Goal: Task Accomplishment & Management: Use online tool/utility

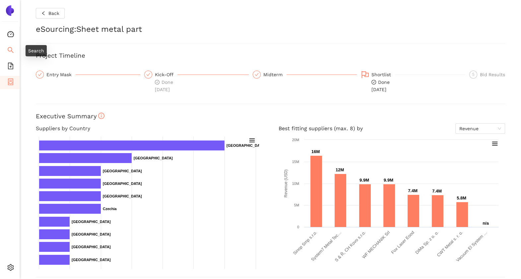
click at [14, 46] on li "Search" at bounding box center [10, 50] width 20 height 13
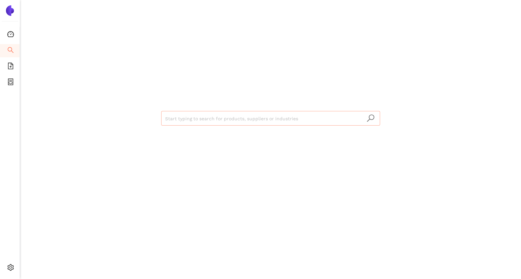
click at [182, 117] on input "search" at bounding box center [270, 118] width 211 height 15
click at [72, 113] on div "Start typing to search for products, suppliers or industries" at bounding box center [271, 117] width 398 height 235
click at [12, 64] on icon "file-add" at bounding box center [10, 66] width 5 height 7
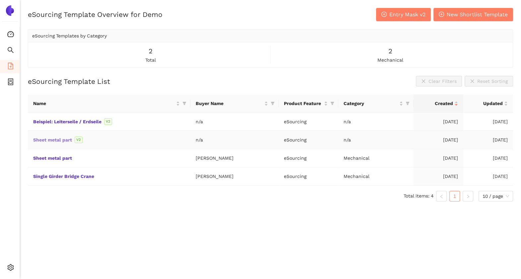
click at [0, 0] on link "Sheet metal part" at bounding box center [0, 0] width 0 height 0
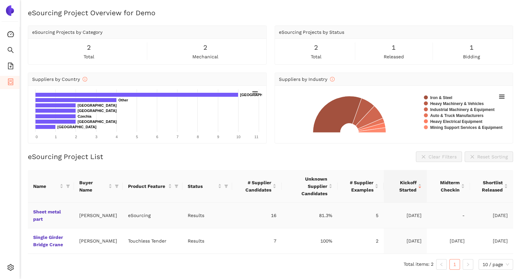
click at [41, 207] on td "Sheet metal part" at bounding box center [51, 216] width 46 height 26
click at [0, 0] on link "Sheet metal part" at bounding box center [0, 0] width 0 height 0
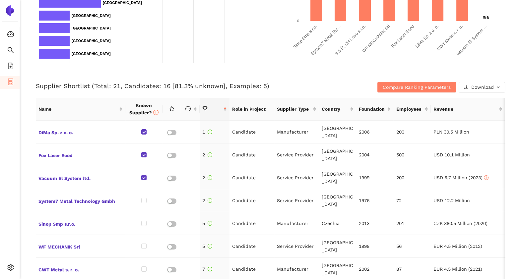
scroll to position [237, 0]
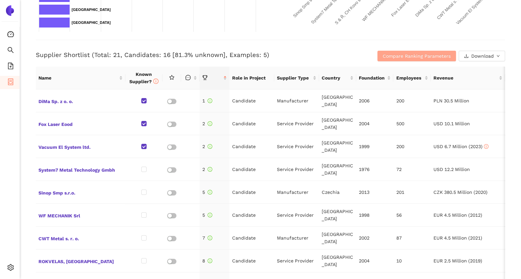
click at [395, 53] on span "Compare Ranking Parameters" at bounding box center [417, 55] width 68 height 7
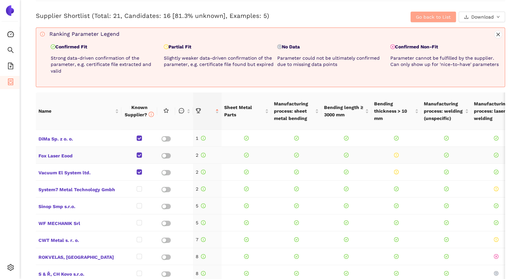
scroll to position [269, 0]
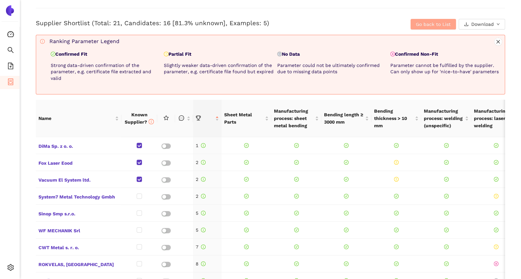
click at [417, 23] on span "Go back to List" at bounding box center [433, 24] width 35 height 7
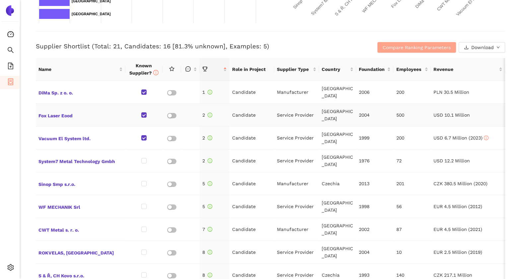
scroll to position [246, 0]
click at [56, 93] on span "DiMa Sp. z o. o." at bounding box center [80, 92] width 84 height 9
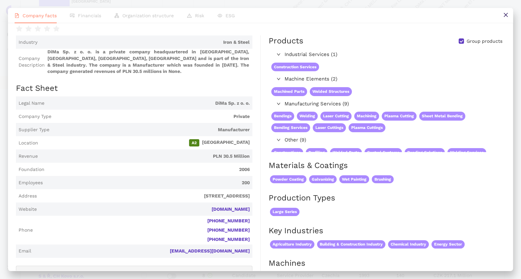
scroll to position [3, 0]
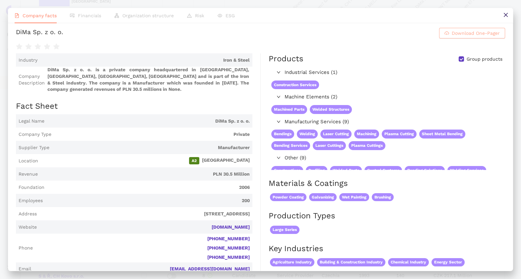
click at [452, 37] on span "Download One-Pager" at bounding box center [476, 33] width 48 height 7
click at [501, 17] on button at bounding box center [505, 15] width 15 height 15
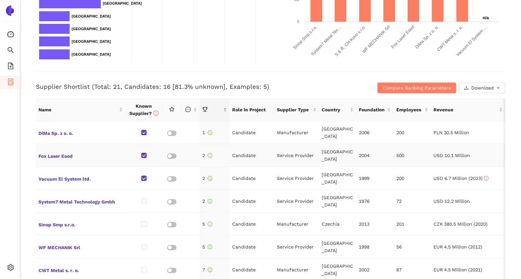
scroll to position [204, 0]
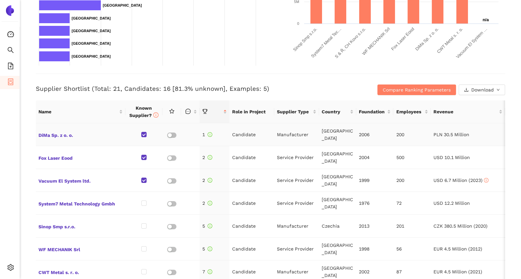
click at [172, 136] on button "button" at bounding box center [171, 135] width 9 height 5
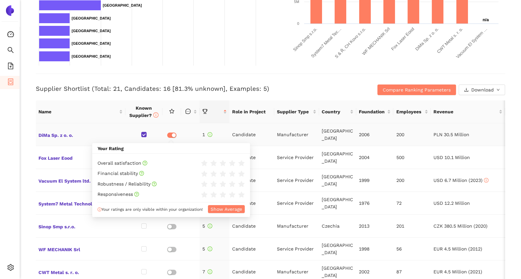
click at [171, 134] on button "button" at bounding box center [171, 135] width 9 height 5
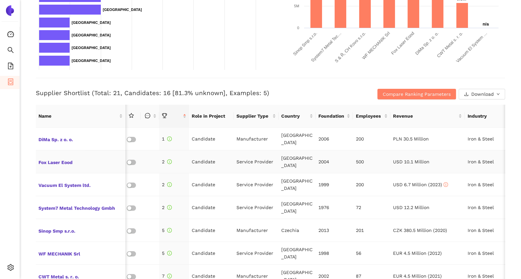
scroll to position [0, 0]
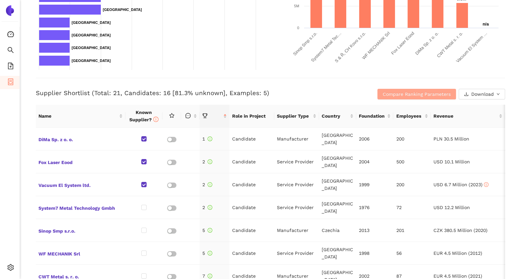
click at [439, 89] on button "Compare Ranking Parameters" at bounding box center [416, 94] width 79 height 11
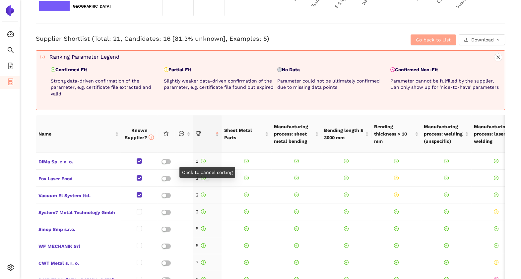
scroll to position [254, 0]
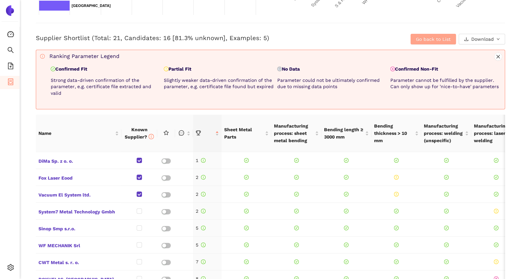
click at [433, 43] on button "Go back to List" at bounding box center [432, 39] width 45 height 11
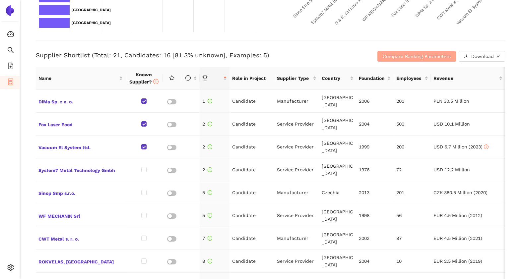
scroll to position [236, 0]
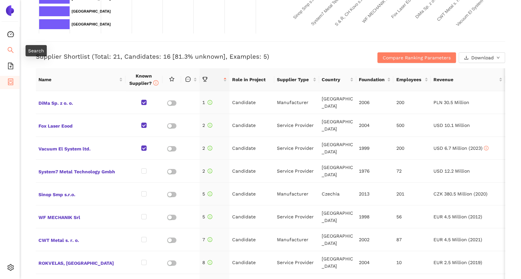
click at [3, 50] on li "Search" at bounding box center [10, 50] width 20 height 13
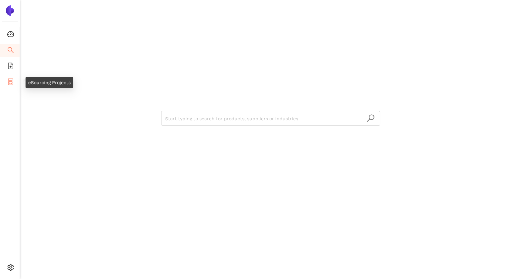
click at [8, 83] on icon "container" at bounding box center [10, 82] width 7 height 7
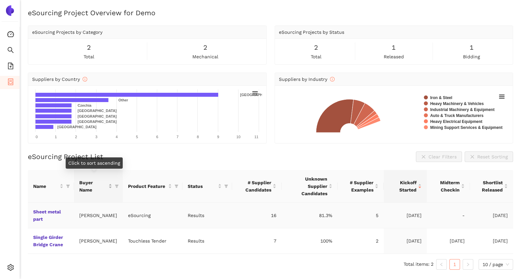
scroll to position [8, 0]
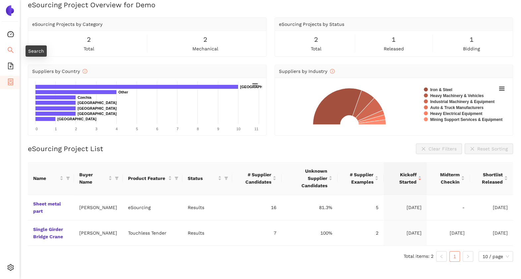
click at [10, 49] on icon "search" at bounding box center [10, 50] width 7 height 7
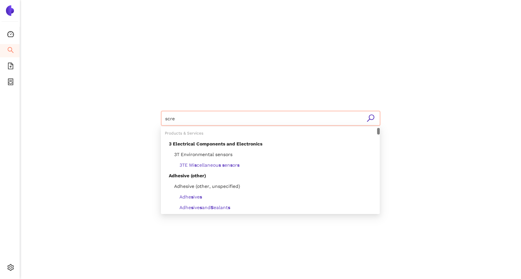
type input "screw"
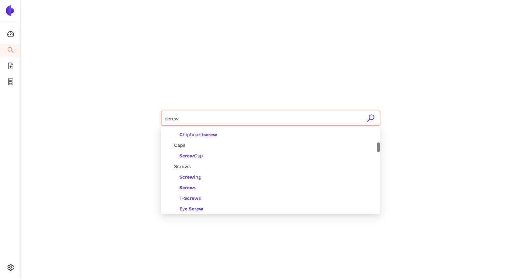
scroll to position [127, 0]
click at [192, 167] on div "Screws" at bounding box center [272, 165] width 207 height 7
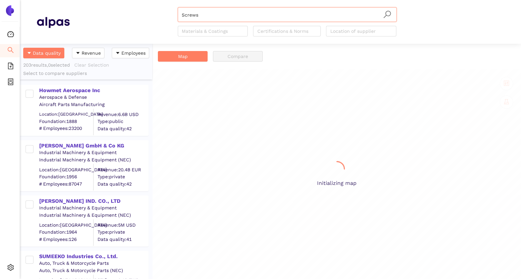
scroll to position [229, 126]
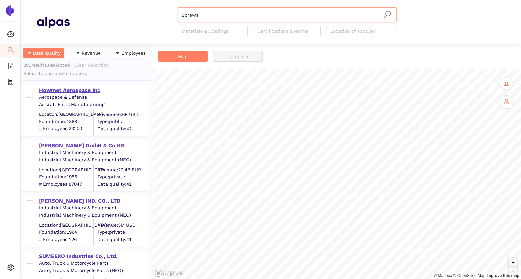
click at [87, 91] on div "Howmet Aerospace Inc" at bounding box center [93, 90] width 109 height 7
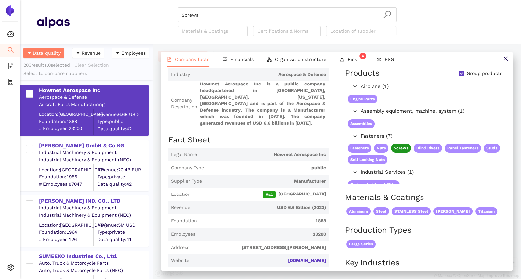
scroll to position [31, 0]
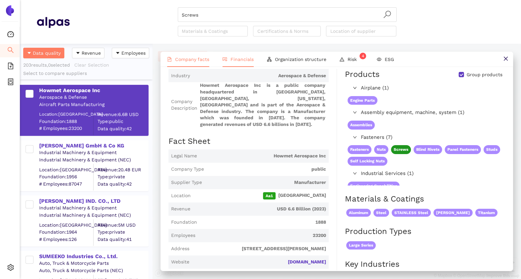
click at [239, 64] on li "Financials" at bounding box center [238, 59] width 44 height 15
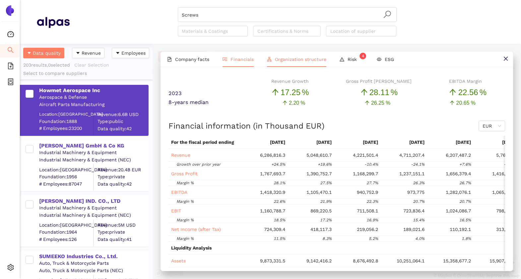
click at [280, 63] on li "Organization structure" at bounding box center [296, 59] width 73 height 15
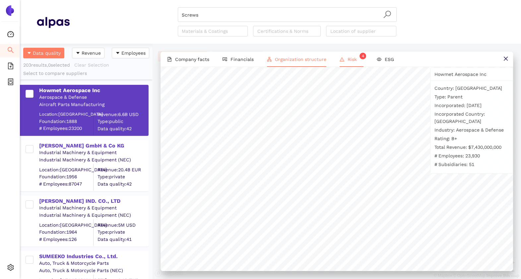
click at [347, 57] on span "Risk 4" at bounding box center [355, 59] width 16 height 5
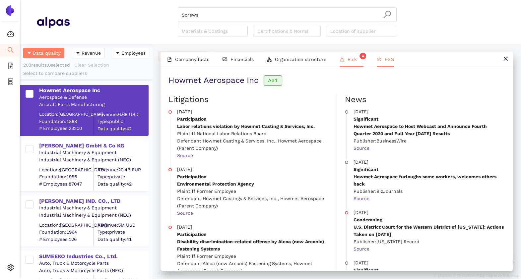
click at [384, 63] on li "ESG" at bounding box center [385, 59] width 31 height 15
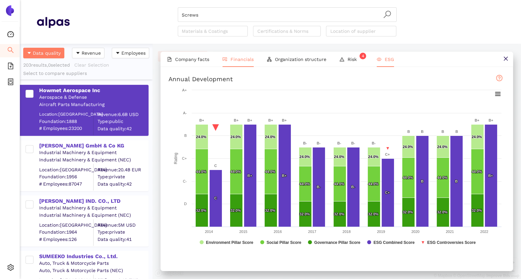
click at [232, 61] on span "Financials" at bounding box center [241, 59] width 23 height 5
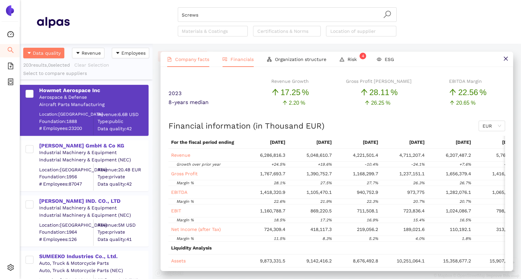
click at [196, 66] on li "Company facts" at bounding box center [187, 59] width 55 height 15
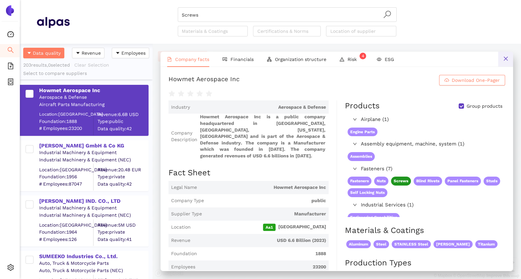
click at [503, 59] on icon "close" at bounding box center [505, 58] width 5 height 5
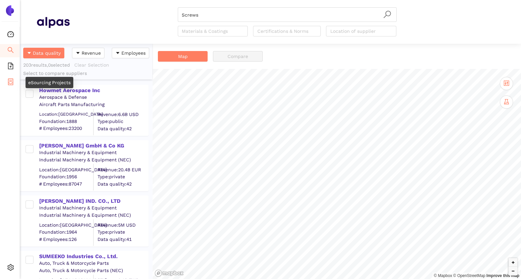
click at [7, 84] on icon "container" at bounding box center [10, 82] width 7 height 7
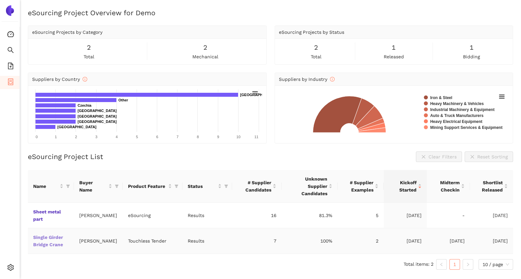
click at [0, 0] on link "Single Girder Bridge Crane" at bounding box center [0, 0] width 0 height 0
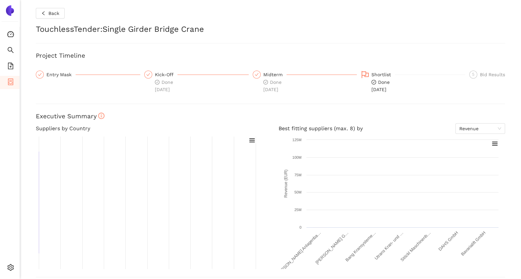
checkbox input "true"
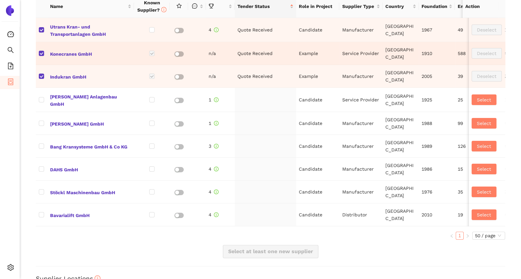
scroll to position [310, 0]
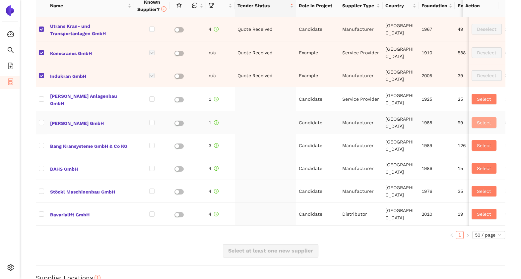
click at [477, 119] on span "Select" at bounding box center [484, 122] width 14 height 7
checkbox input "true"
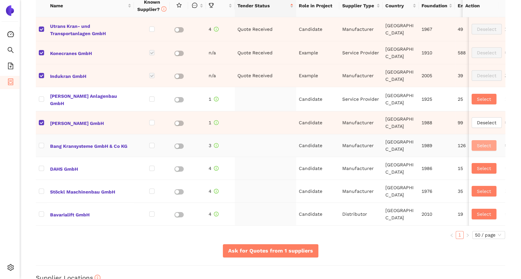
click at [477, 142] on span "Select" at bounding box center [484, 145] width 14 height 7
checkbox input "true"
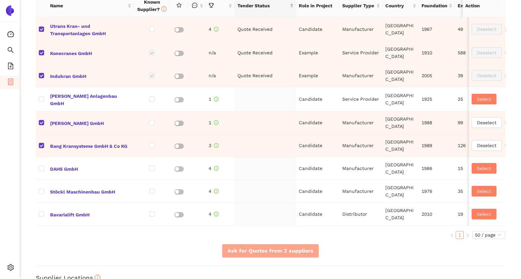
click at [249, 255] on span "Ask for Quotes from 2 suppliers" at bounding box center [270, 251] width 86 height 8
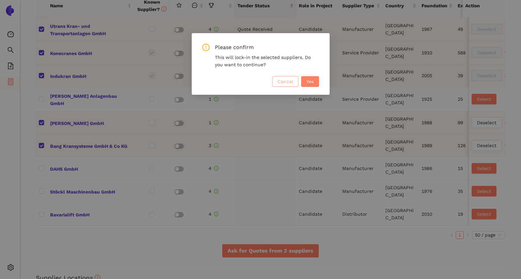
click at [280, 82] on span "Cancel" at bounding box center [286, 81] width 16 height 7
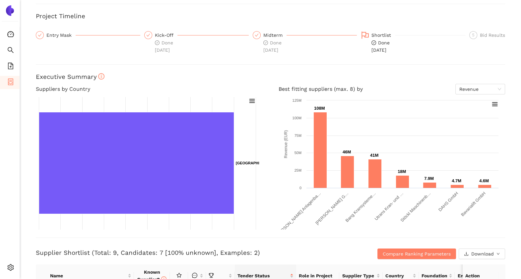
scroll to position [29, 0]
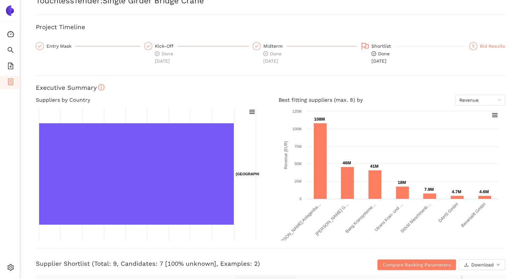
click at [485, 48] on div "Bid Results" at bounding box center [492, 46] width 25 height 8
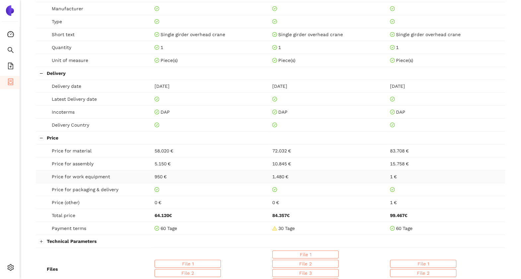
scroll to position [354, 0]
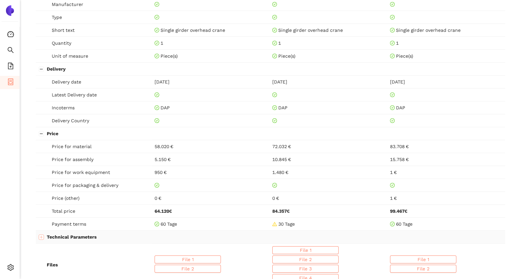
click at [41, 234] on button "Expand row" at bounding box center [41, 236] width 5 height 5
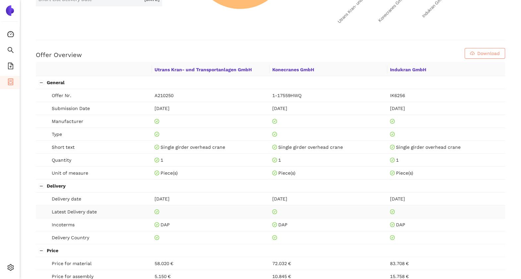
scroll to position [236, 0]
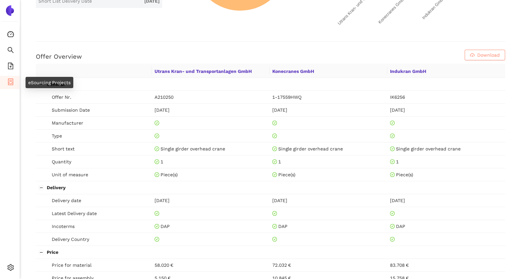
click at [13, 80] on icon "container" at bounding box center [10, 82] width 7 height 7
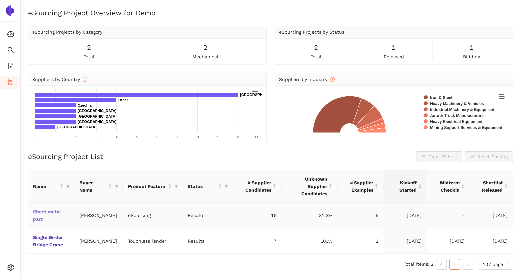
click at [0, 0] on link "Sheet metal part" at bounding box center [0, 0] width 0 height 0
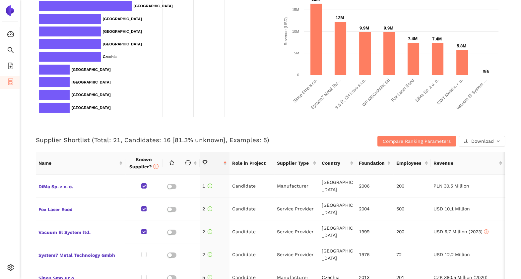
scroll to position [152, 0]
click at [12, 66] on icon "file-add" at bounding box center [10, 66] width 7 height 7
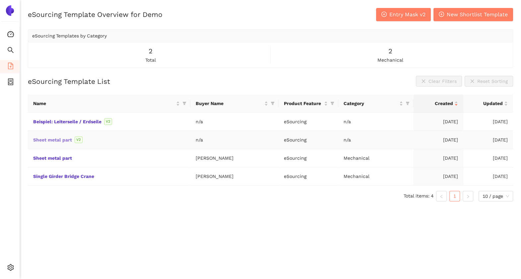
click at [0, 0] on link "Sheet metal part" at bounding box center [0, 0] width 0 height 0
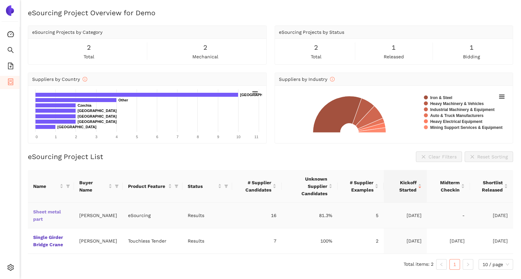
click at [0, 0] on link "Sheet metal part" at bounding box center [0, 0] width 0 height 0
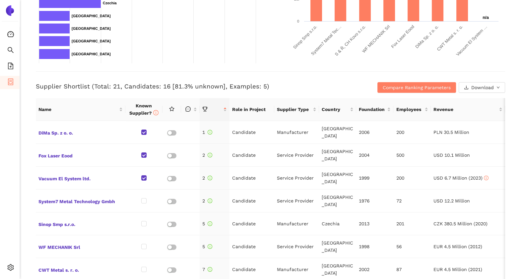
scroll to position [206, 0]
